Goal: Obtain resource: Download file/media

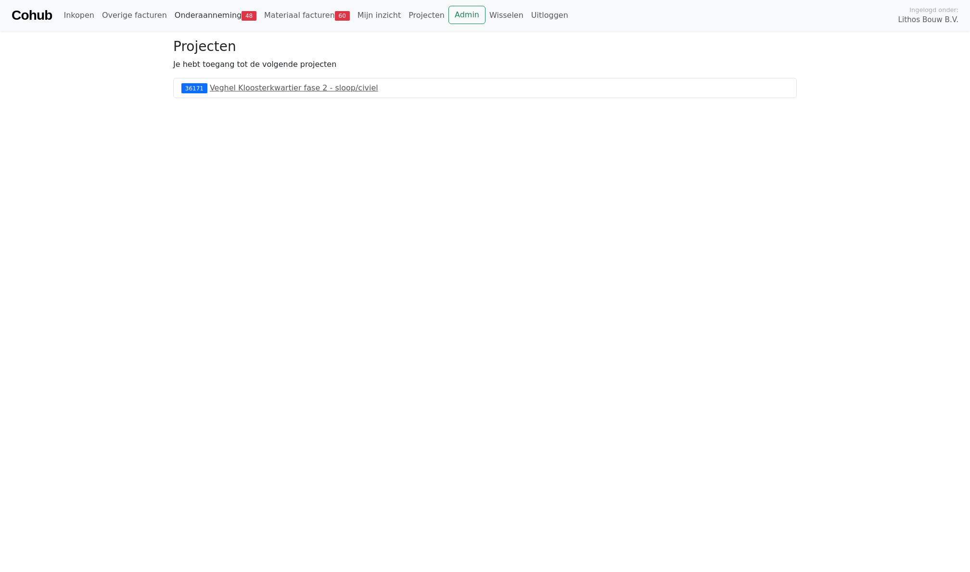
click at [220, 19] on link "Onderaanneming 48" at bounding box center [216, 15] width 90 height 19
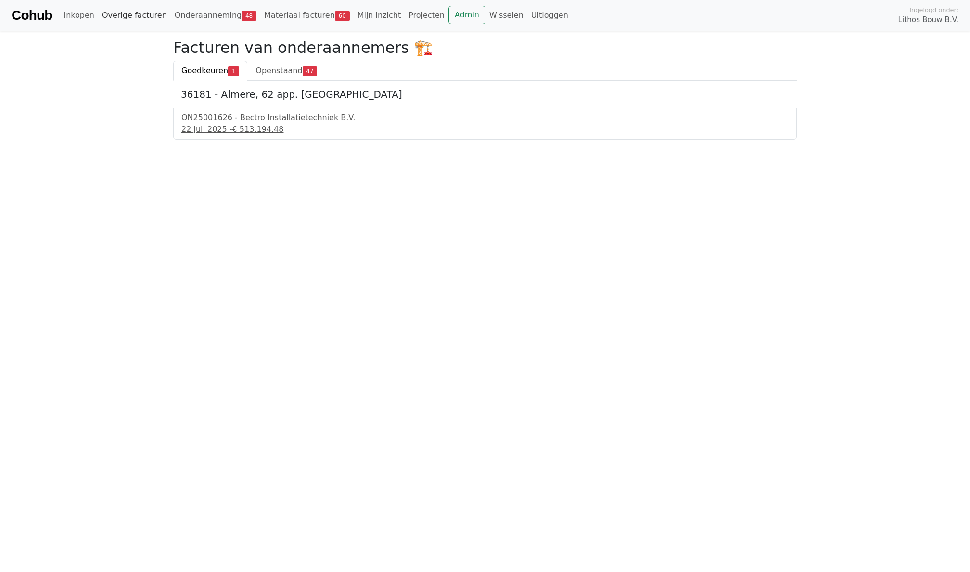
click at [145, 8] on link "Overige facturen" at bounding box center [134, 15] width 73 height 19
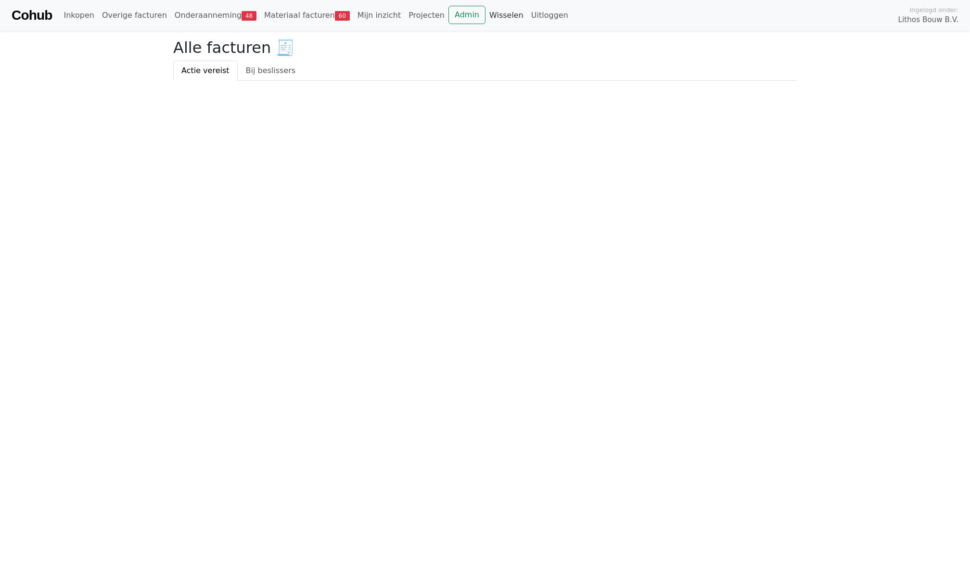
click at [486, 11] on link "Wisselen" at bounding box center [507, 15] width 42 height 19
click at [486, 16] on link "Wisselen" at bounding box center [507, 15] width 42 height 19
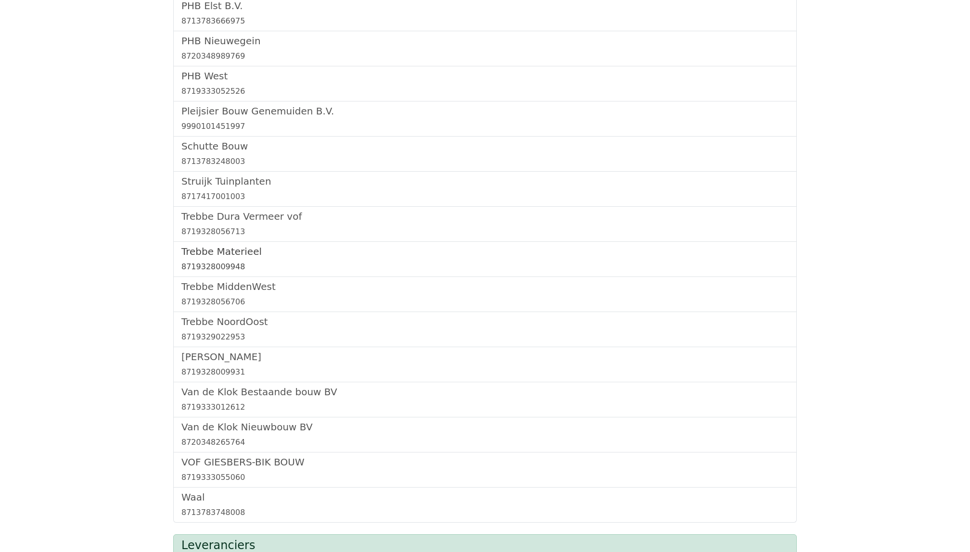
scroll to position [974, 0]
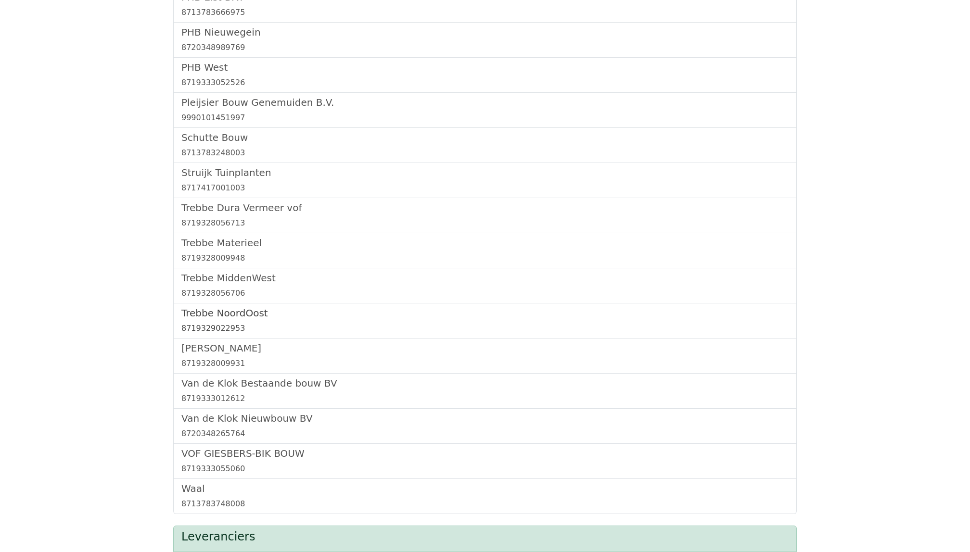
click at [225, 318] on h5 "Trebbe NoordOost" at bounding box center [484, 314] width 607 height 12
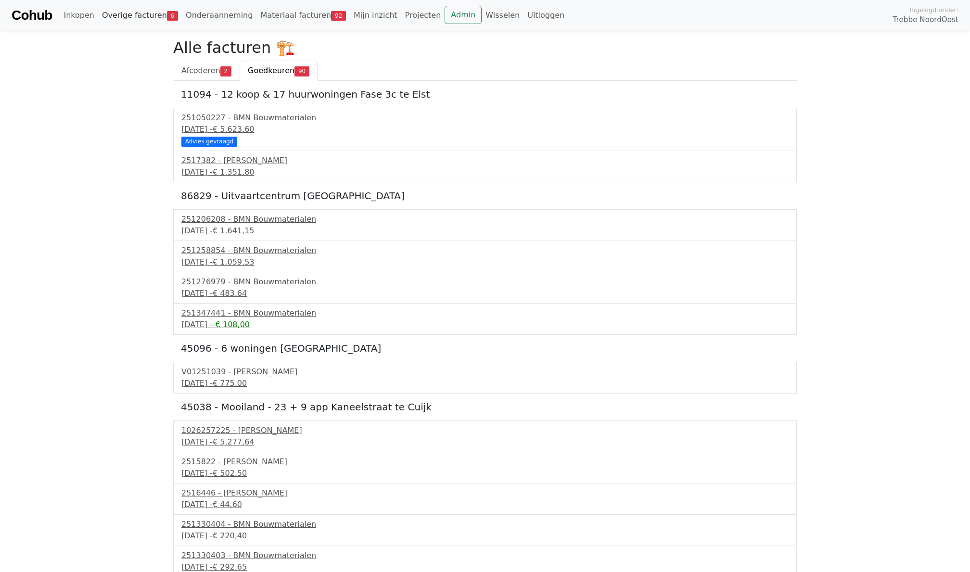
click at [141, 12] on link "Overige facturen 6" at bounding box center [140, 15] width 84 height 19
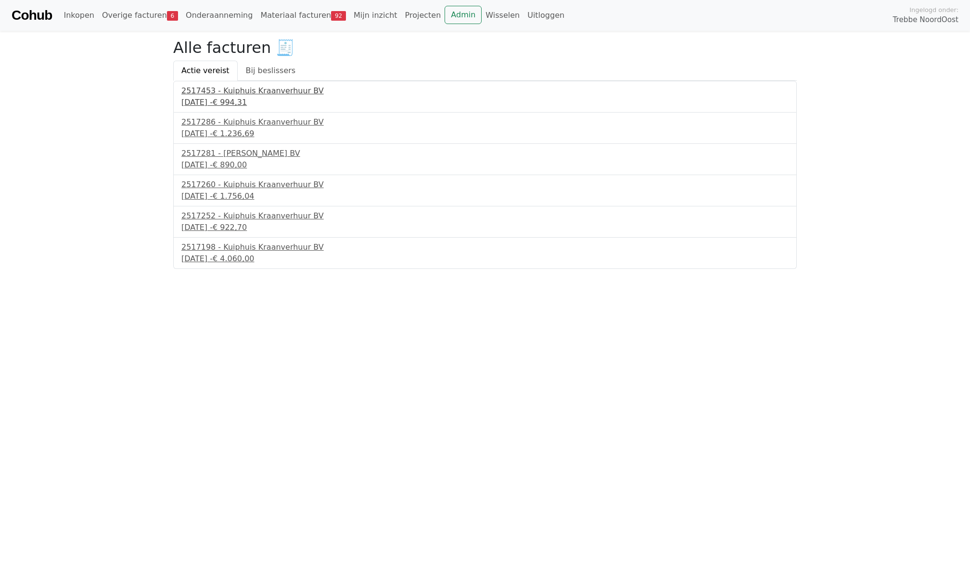
click at [262, 89] on div "2517453 - Kuiphuis Kraanverhuur BV" at bounding box center [484, 91] width 607 height 12
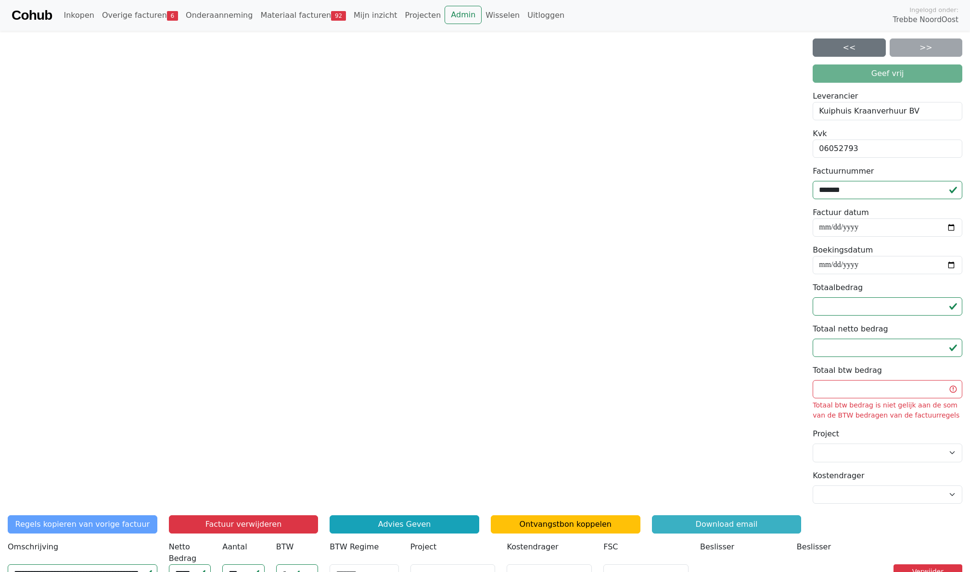
click at [697, 526] on link "Download email" at bounding box center [727, 524] width 150 height 18
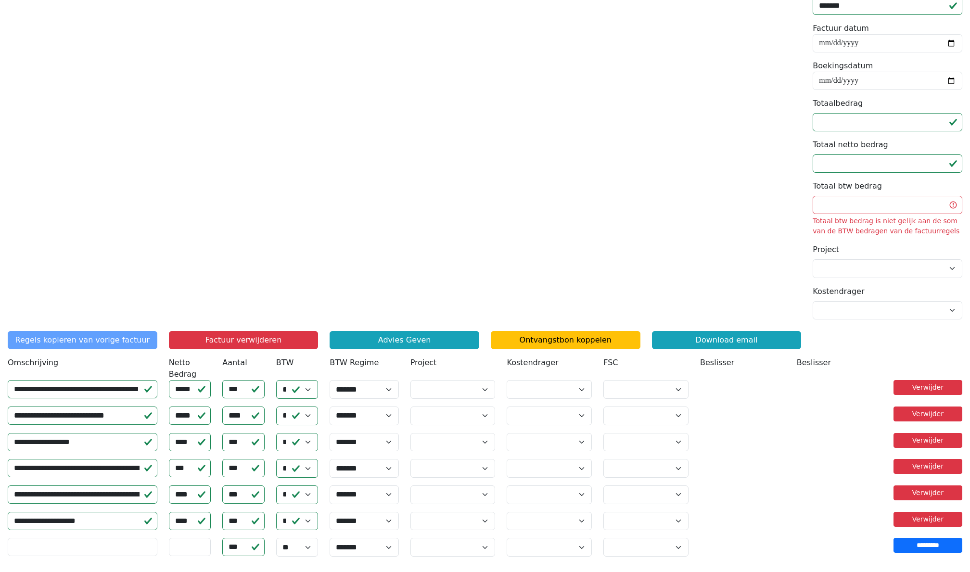
scroll to position [187, 0]
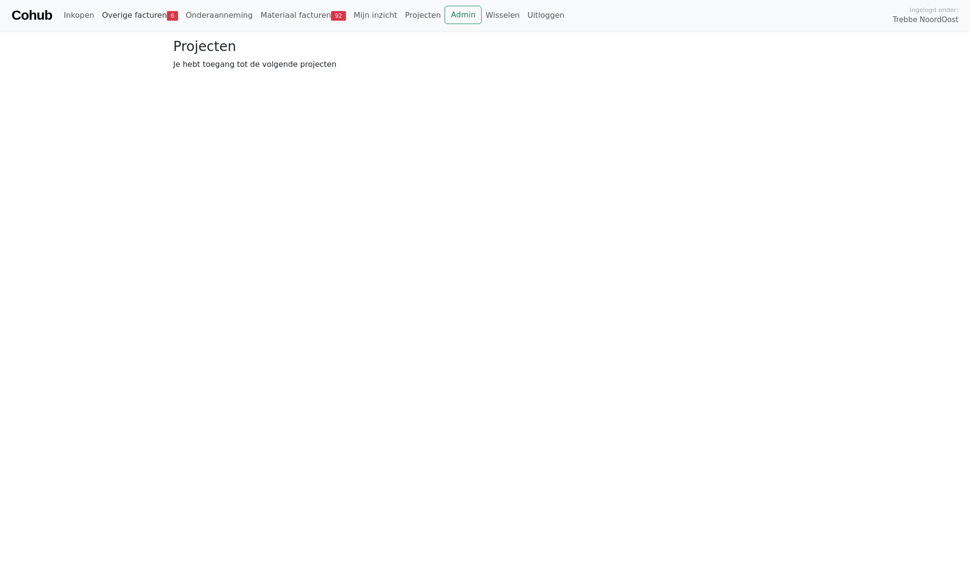
click at [155, 15] on link "Overige facturen 6" at bounding box center [140, 15] width 84 height 19
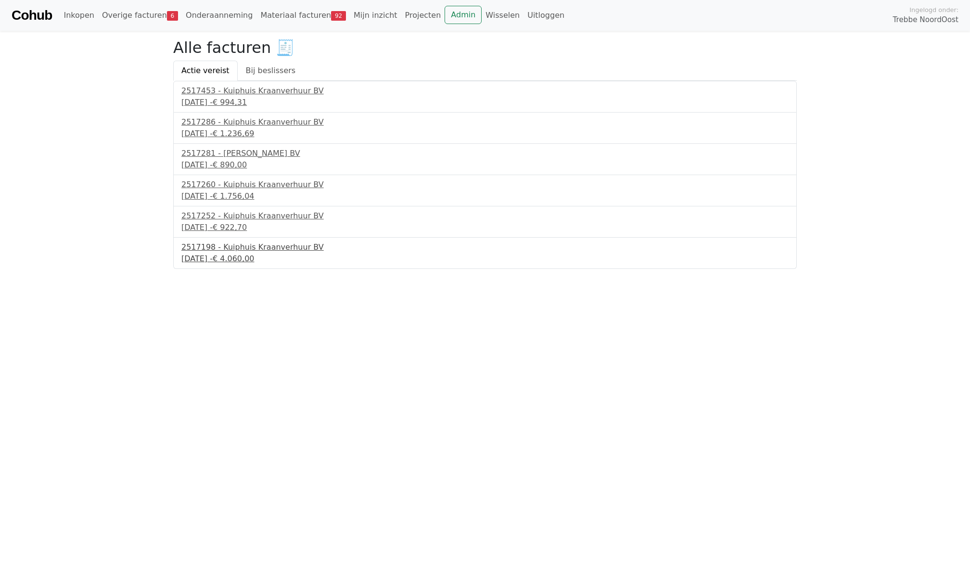
click at [217, 249] on div "2517198 - Kuiphuis Kraanverhuur BV" at bounding box center [484, 248] width 607 height 12
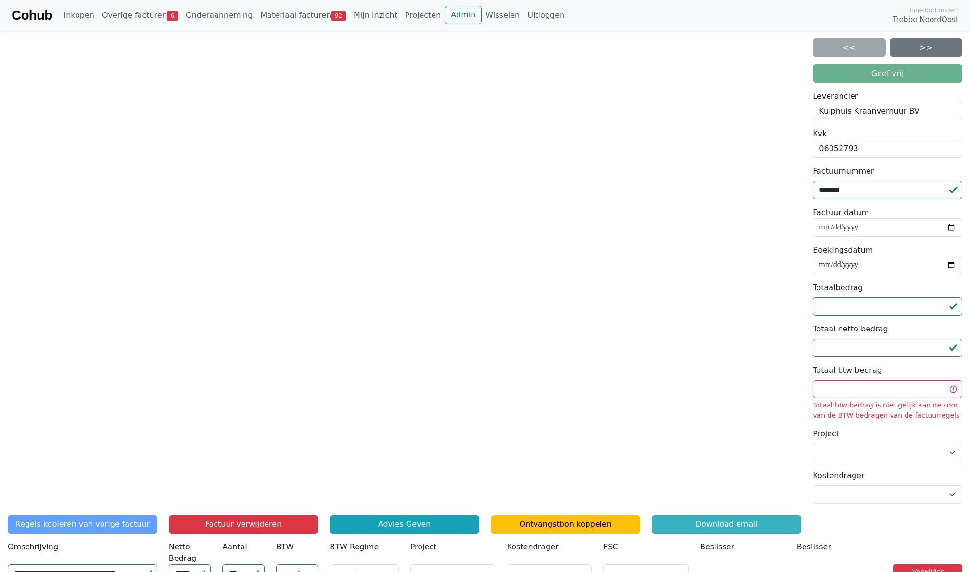
click at [692, 526] on link "Download email" at bounding box center [727, 524] width 150 height 18
click at [148, 16] on link "Overige facturen 6" at bounding box center [140, 15] width 84 height 19
